Goal: Information Seeking & Learning: Learn about a topic

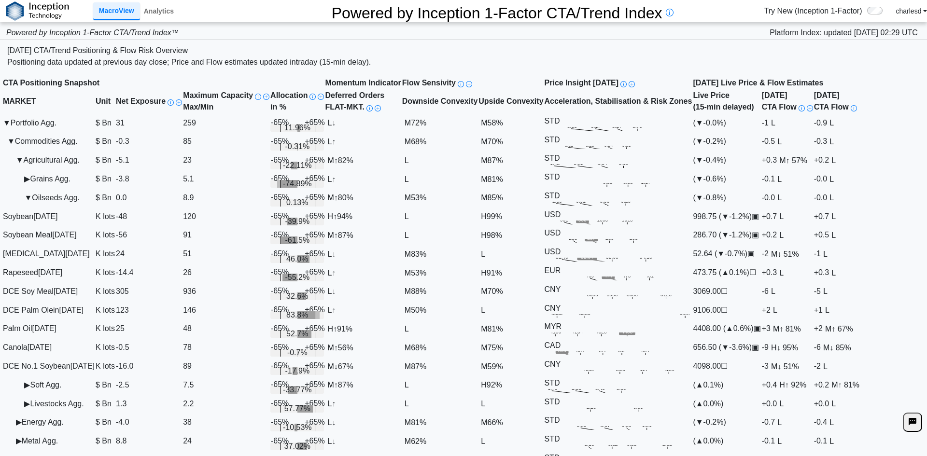
scroll to position [193, 0]
click at [28, 381] on span "▶" at bounding box center [27, 385] width 6 height 8
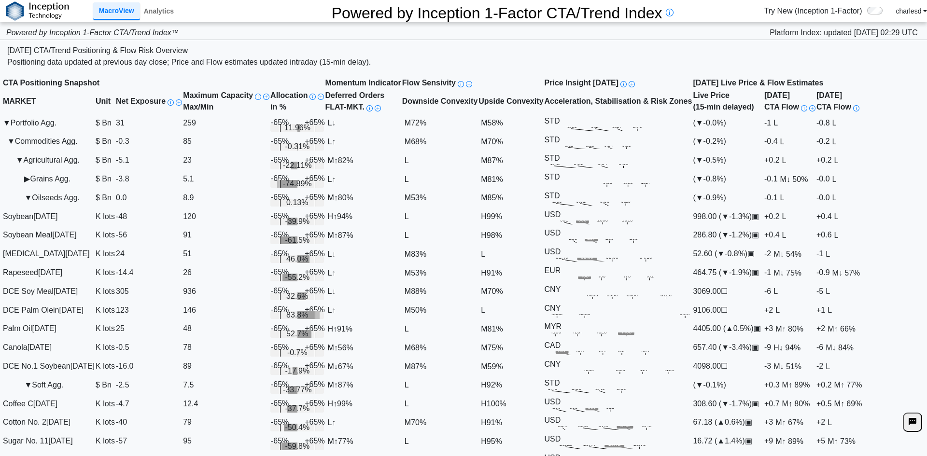
scroll to position [242, 0]
click at [149, 15] on link "Analytics" at bounding box center [159, 11] width 38 height 16
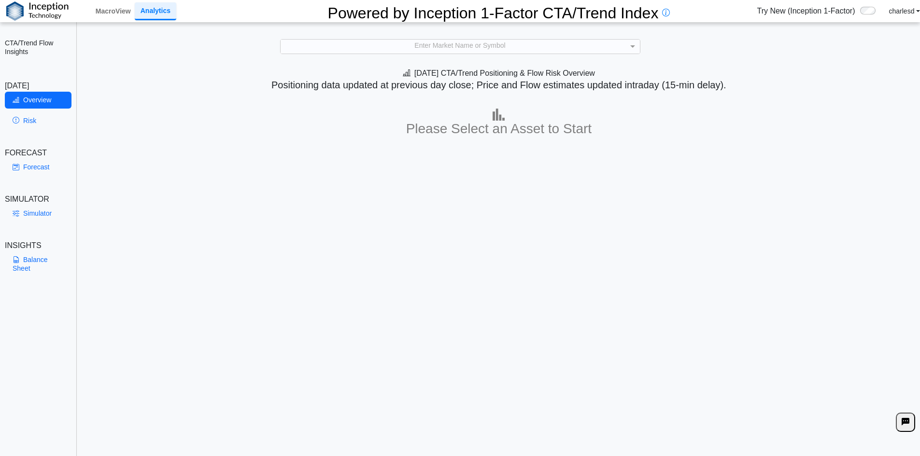
click at [422, 46] on div "Enter Market Name or Symbol" at bounding box center [460, 47] width 359 height 14
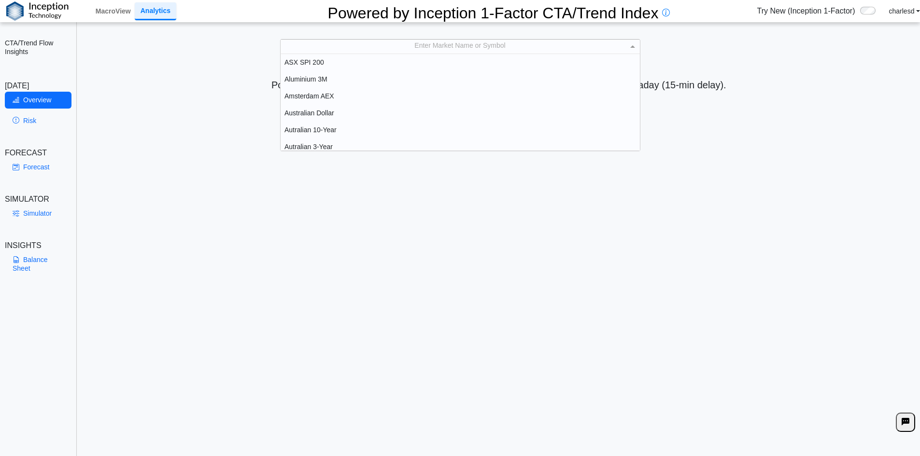
scroll to position [89, 352]
type input "***"
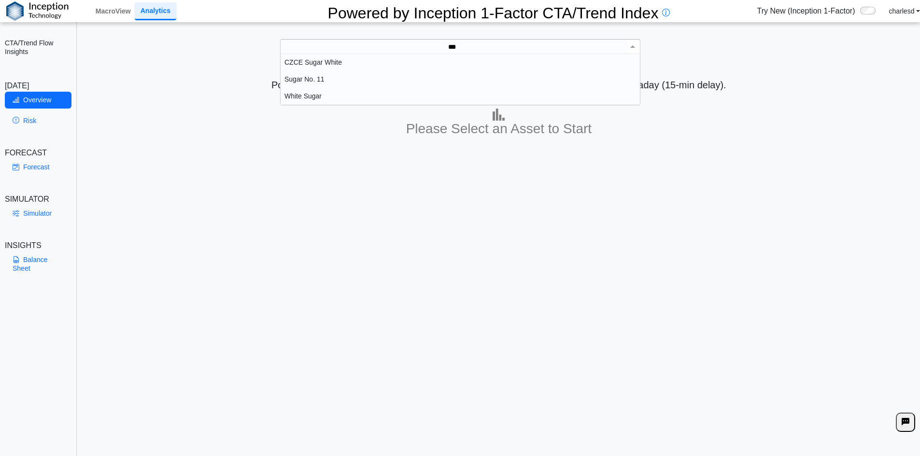
click at [351, 81] on div "Sugar No. 11" at bounding box center [460, 79] width 359 height 17
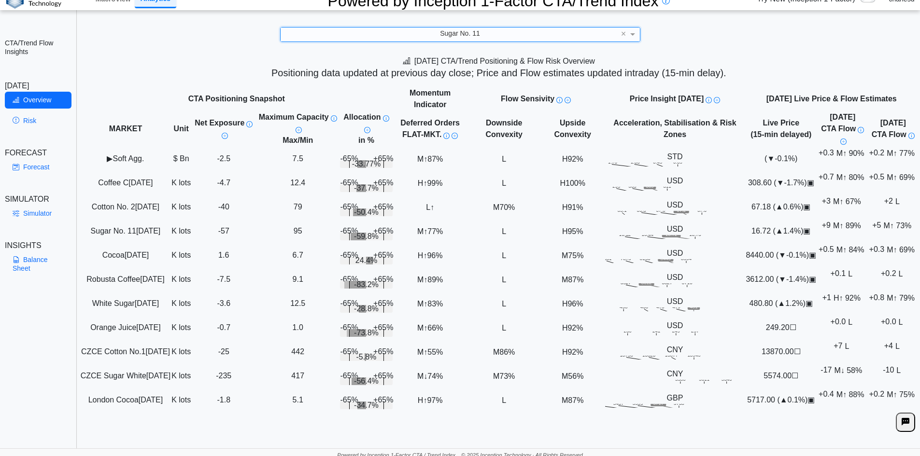
scroll to position [14, 0]
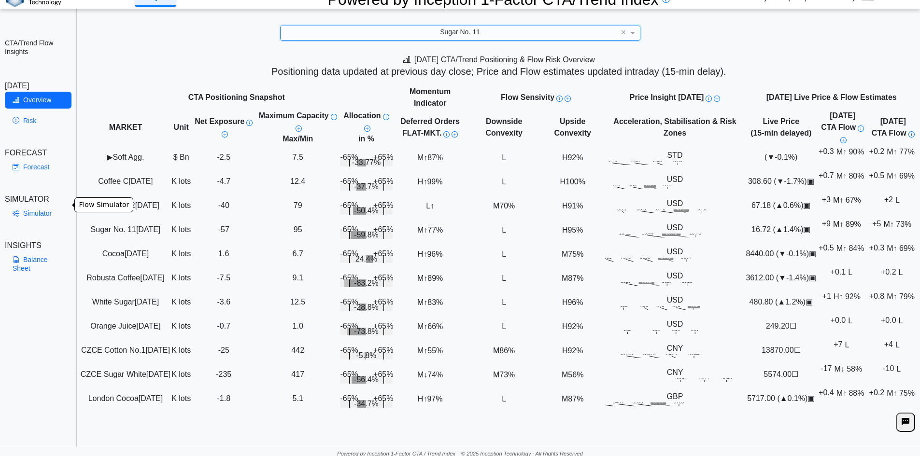
click at [42, 205] on link "Simulator" at bounding box center [38, 213] width 67 height 16
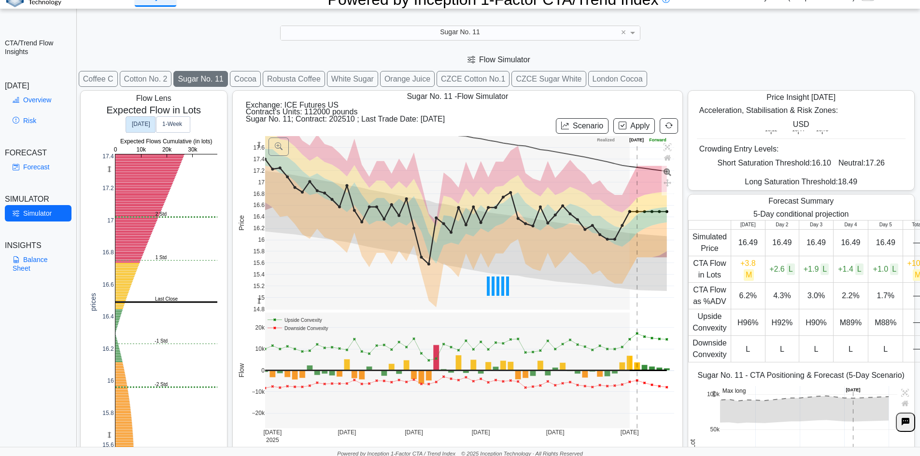
scroll to position [15, 0]
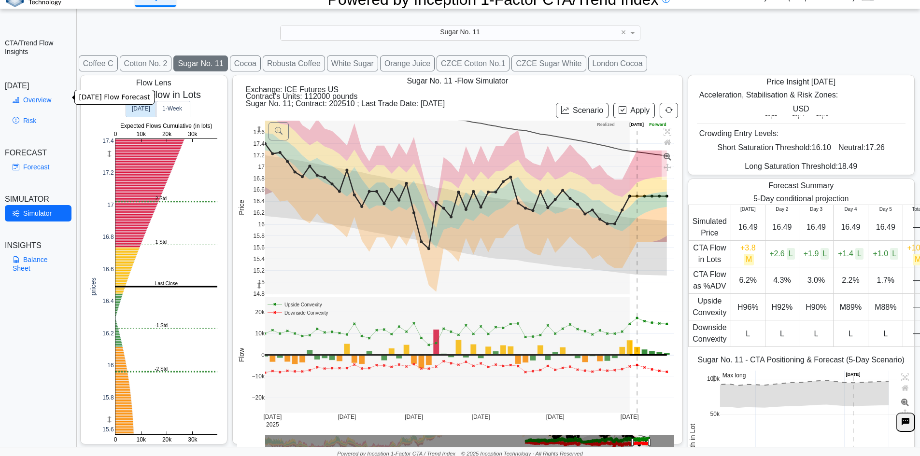
click at [34, 96] on link "Overview" at bounding box center [38, 100] width 67 height 16
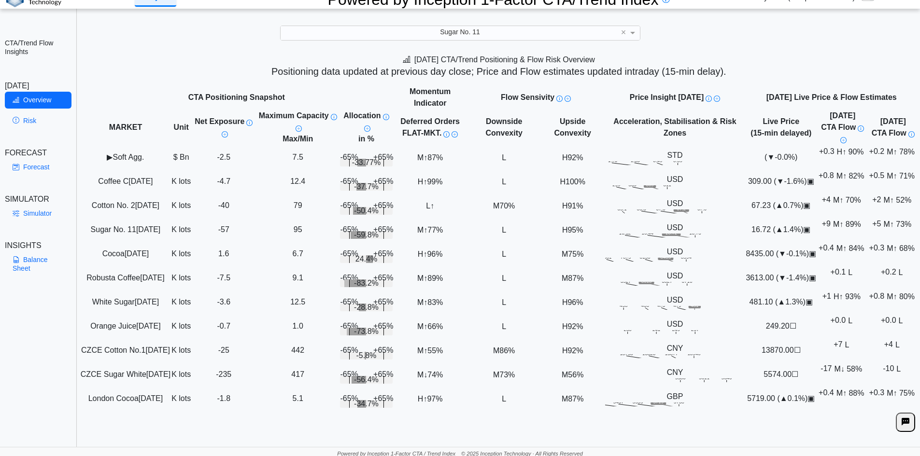
click at [412, 26] on div "Sugar No. 11" at bounding box center [460, 33] width 359 height 14
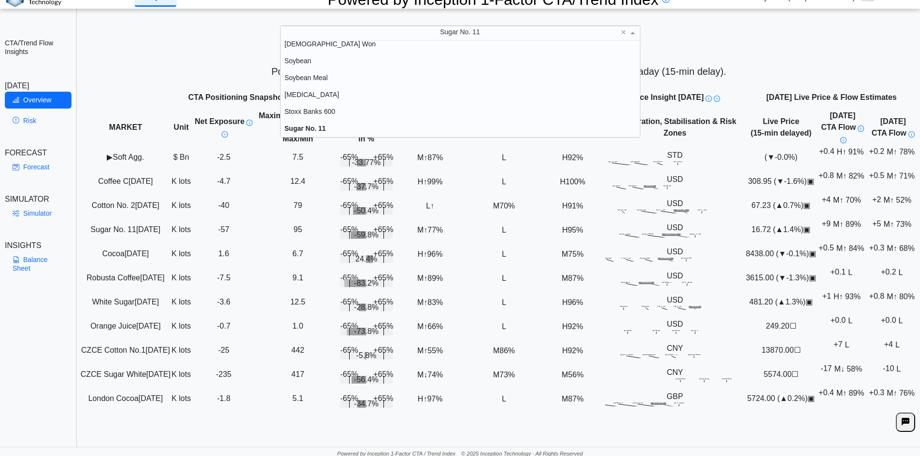
scroll to position [1792, 0]
click at [138, 67] on h5 "Positioning data updated at previous day close; Price and Flow estimates update…" at bounding box center [499, 72] width 834 height 12
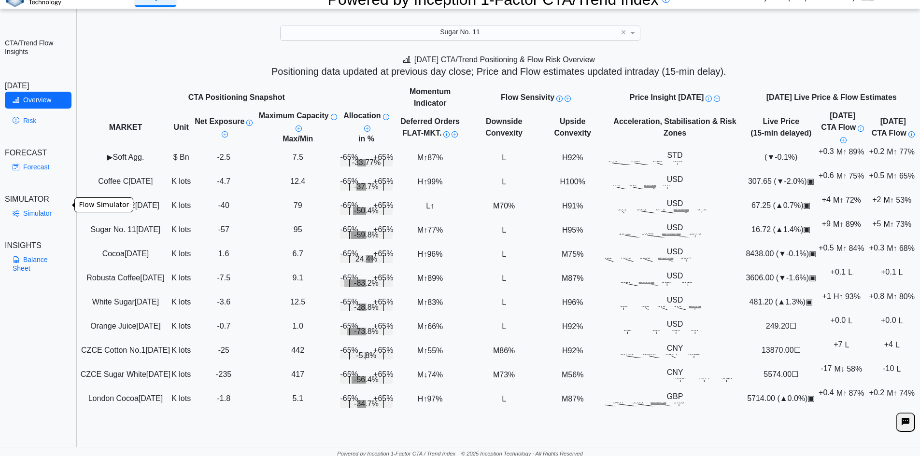
click at [17, 210] on icon at bounding box center [16, 214] width 7 height 8
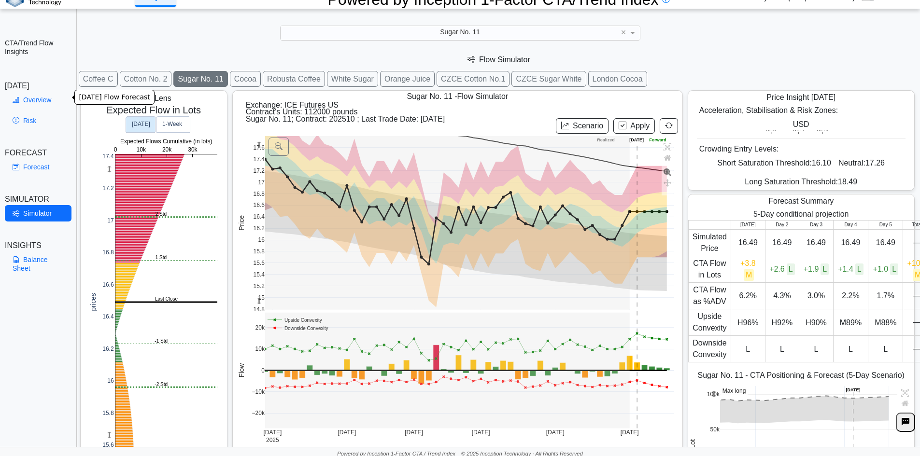
click at [39, 101] on link "Overview" at bounding box center [38, 100] width 67 height 16
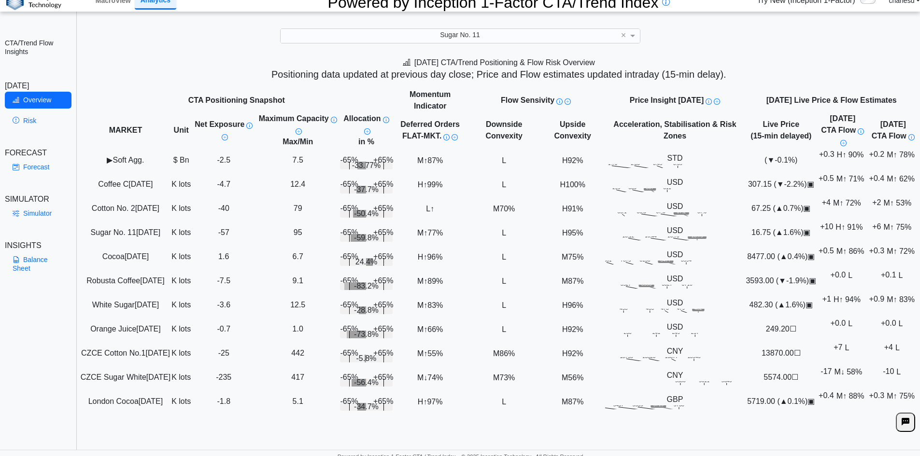
scroll to position [14, 0]
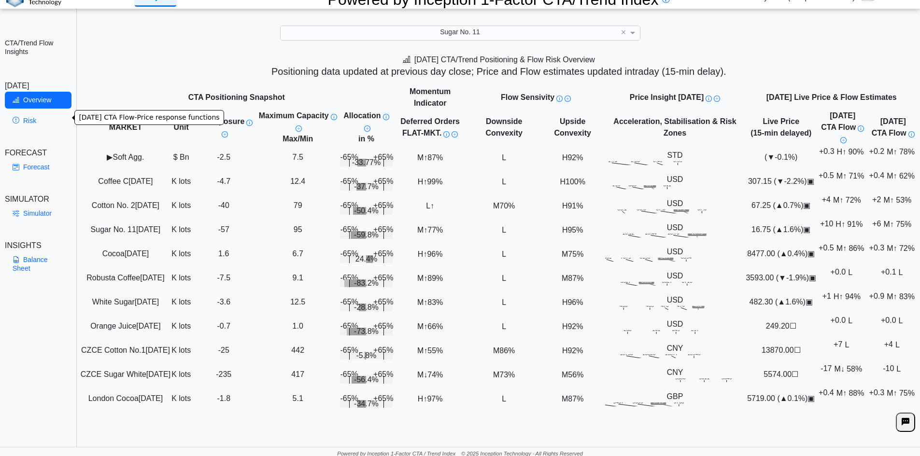
click at [53, 117] on link "Risk" at bounding box center [38, 121] width 67 height 16
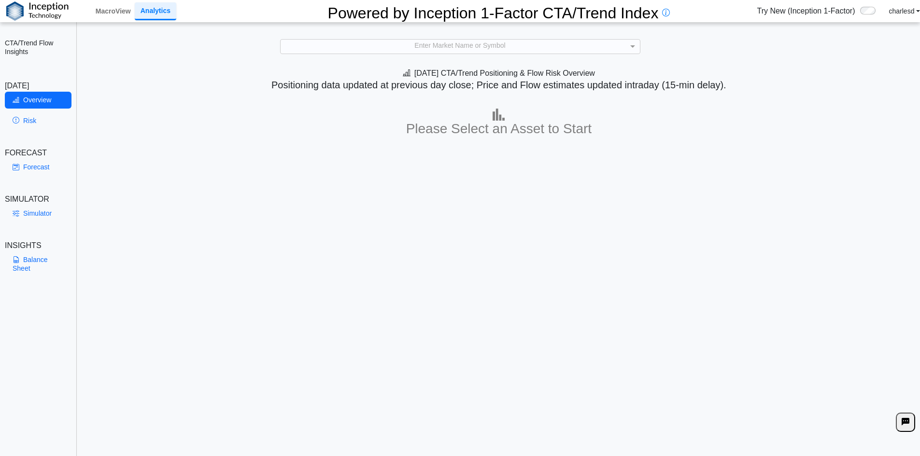
click at [381, 43] on div "Enter Market Name or Symbol" at bounding box center [460, 47] width 359 height 14
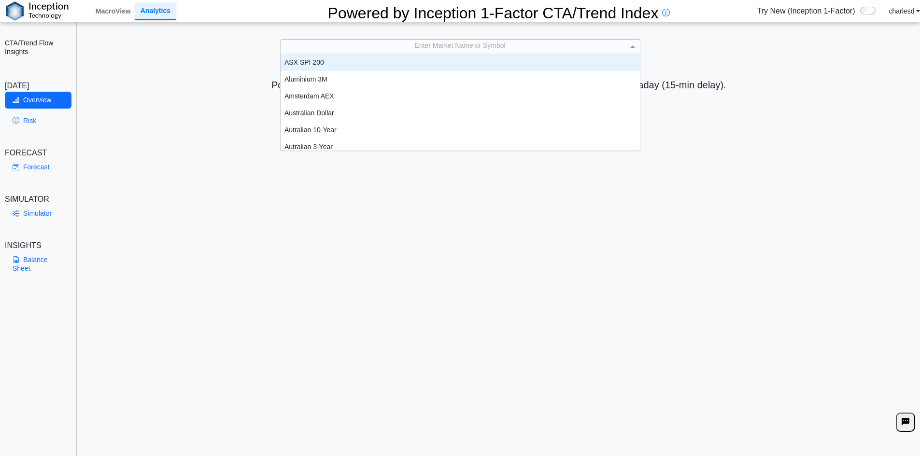
scroll to position [8, 8]
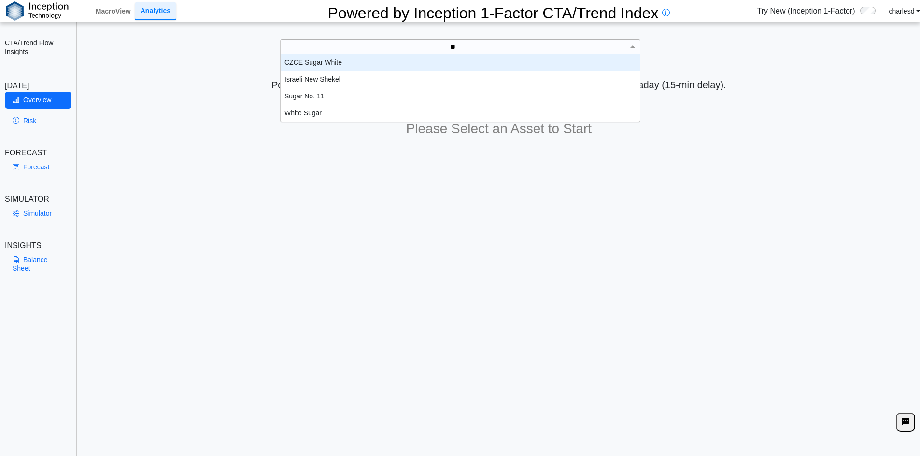
type input "***"
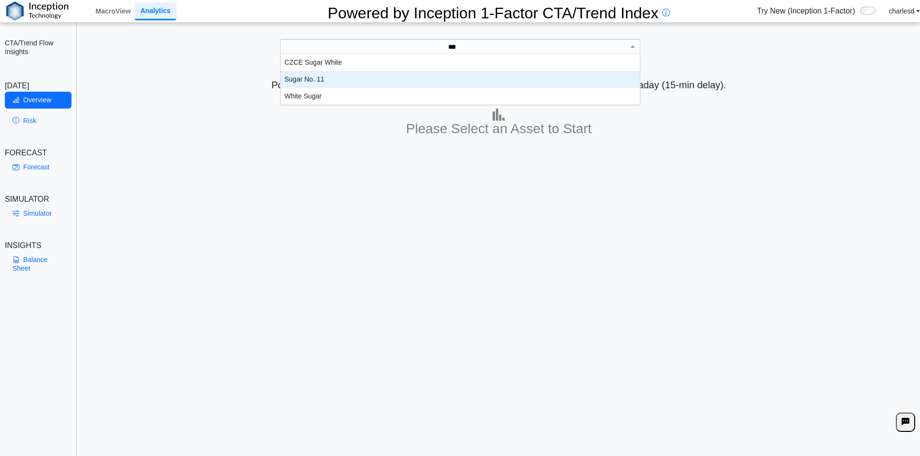
click at [349, 75] on div "Sugar No. 11" at bounding box center [460, 79] width 359 height 17
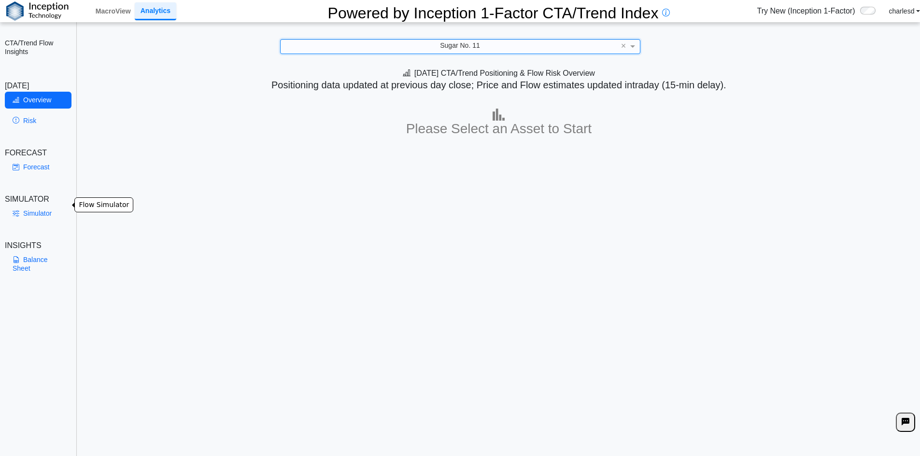
click at [41, 205] on link "Simulator" at bounding box center [38, 213] width 67 height 16
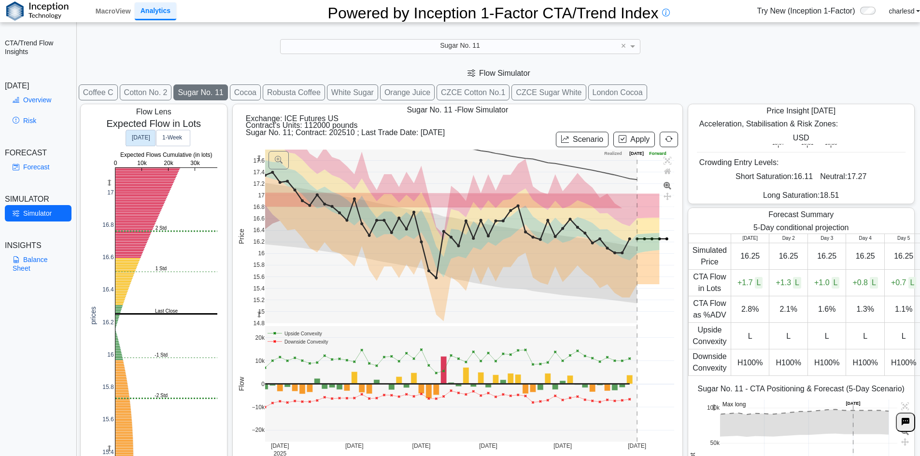
click at [107, 89] on button "Coffee C" at bounding box center [98, 93] width 39 height 16
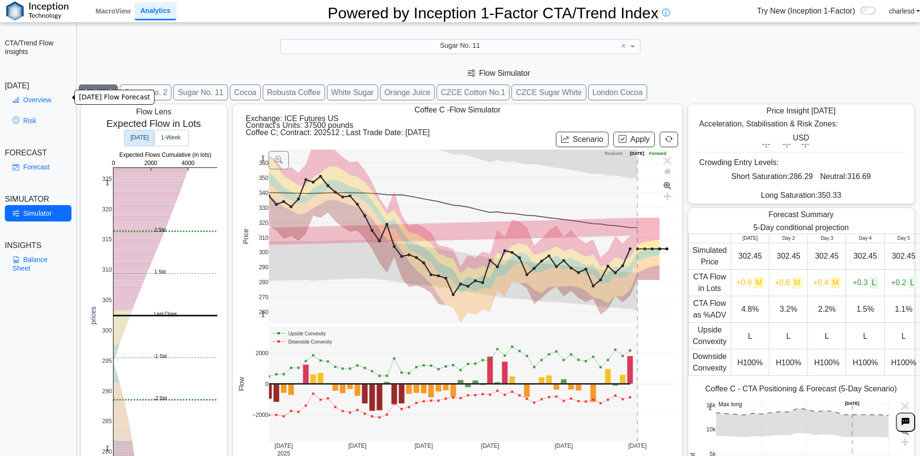
click at [50, 103] on link "Overview" at bounding box center [38, 100] width 67 height 16
